Goal: Check status: Check status

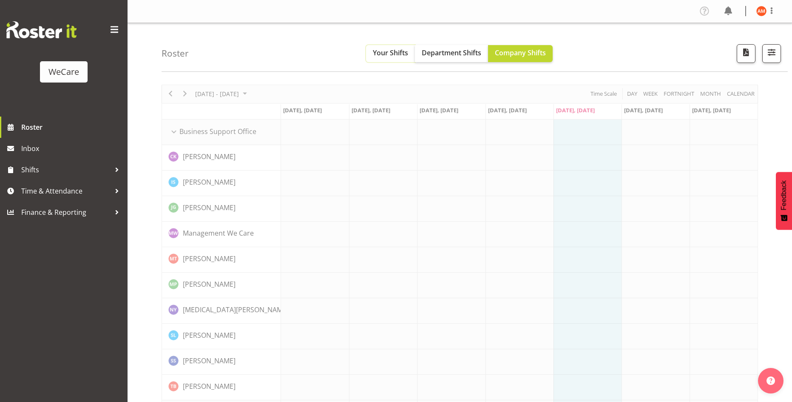
click at [384, 56] on span "Your Shifts" at bounding box center [390, 52] width 35 height 9
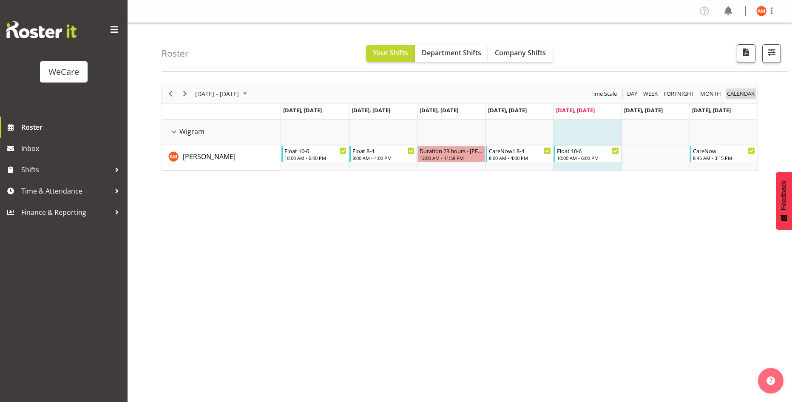
click at [744, 94] on span "calendar" at bounding box center [740, 93] width 29 height 11
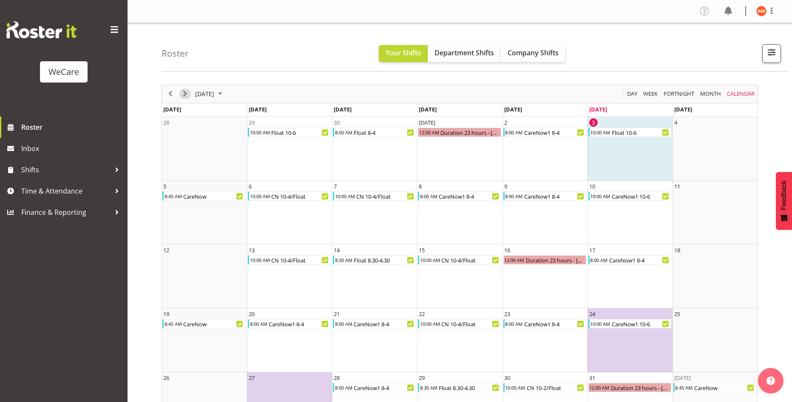
click at [181, 95] on span "Next" at bounding box center [185, 93] width 10 height 11
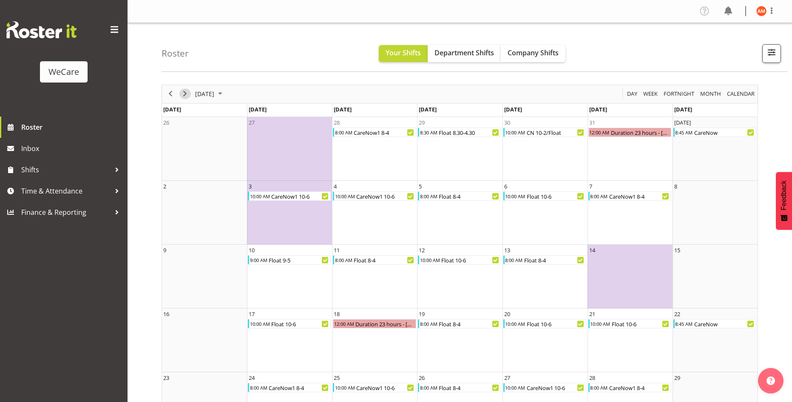
drag, startPoint x: 182, startPoint y: 93, endPoint x: 185, endPoint y: 85, distance: 9.3
click at [182, 91] on span "Next" at bounding box center [185, 93] width 10 height 11
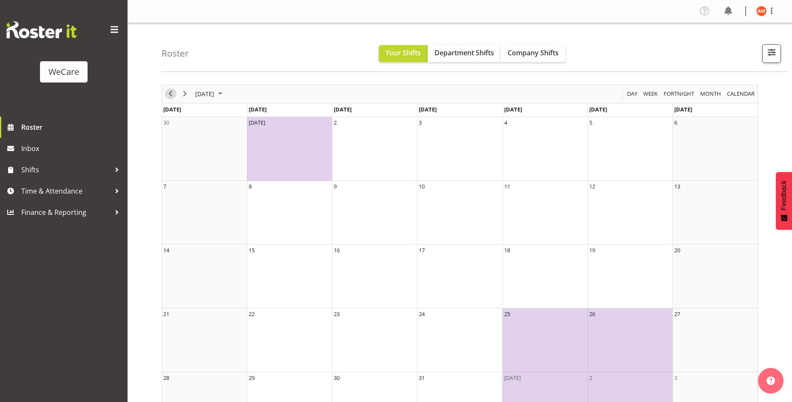
click at [166, 96] on span "Previous" at bounding box center [170, 93] width 10 height 11
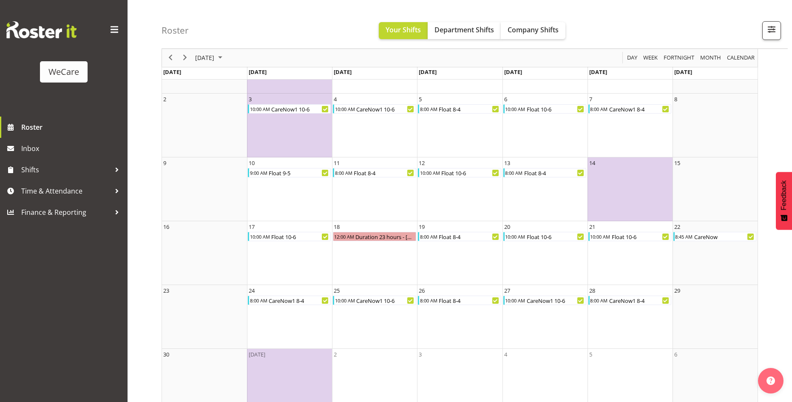
scroll to position [105, 0]
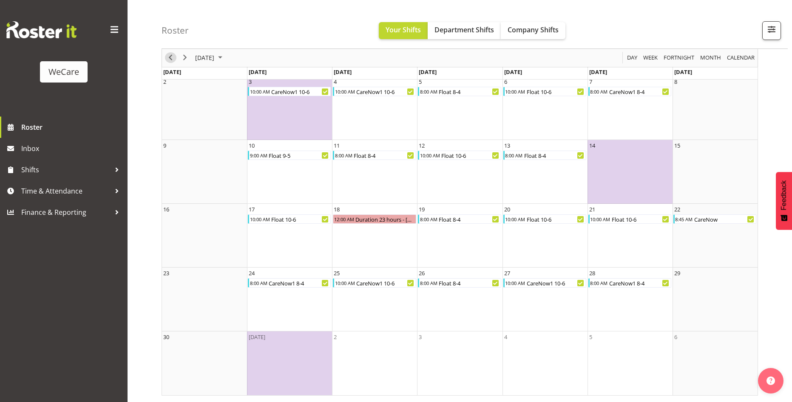
click at [167, 60] on span "Previous" at bounding box center [170, 58] width 10 height 11
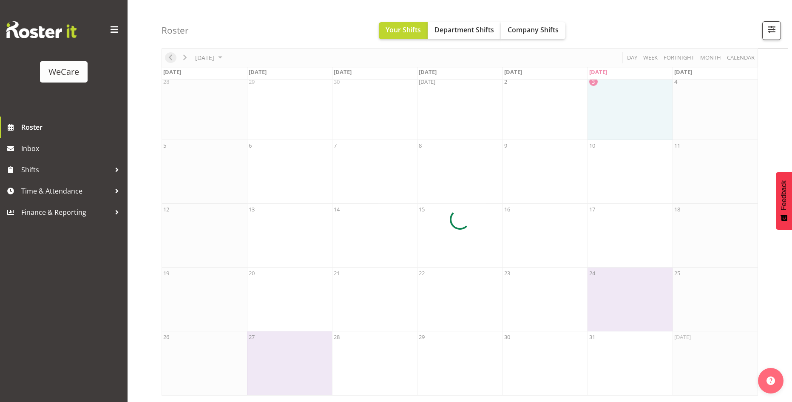
scroll to position [41, 0]
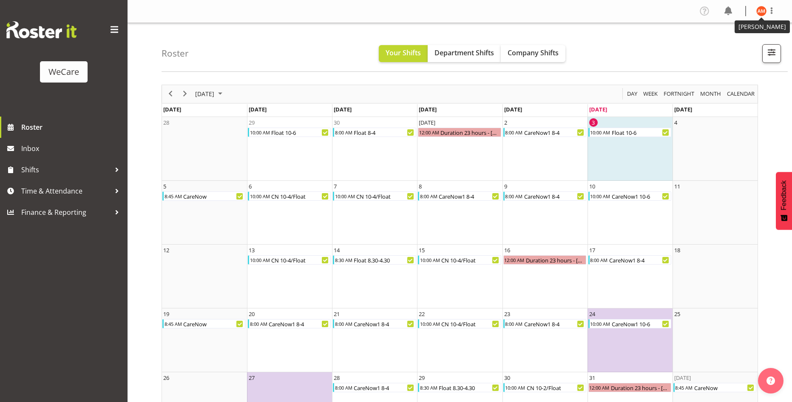
click at [762, 8] on img at bounding box center [762, 11] width 10 height 10
click at [734, 45] on link "Log Out" at bounding box center [736, 44] width 82 height 15
